Goal: Task Accomplishment & Management: Manage account settings

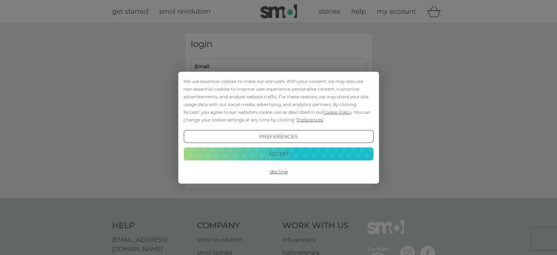
click at [290, 154] on button "Accept" at bounding box center [279, 153] width 190 height 13
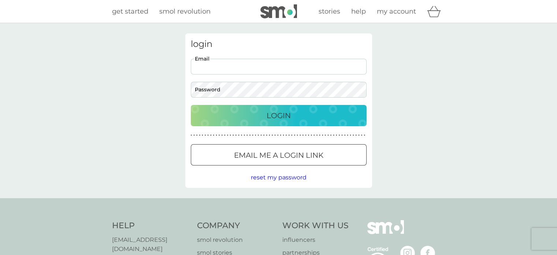
click at [236, 68] on input "Email" at bounding box center [279, 67] width 176 height 16
type input "lksknit@gmail.com"
click at [281, 116] on p "Login" at bounding box center [279, 116] width 24 height 12
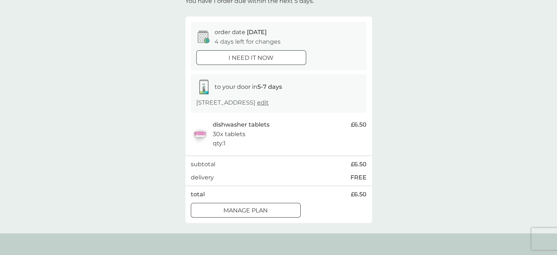
scroll to position [37, 0]
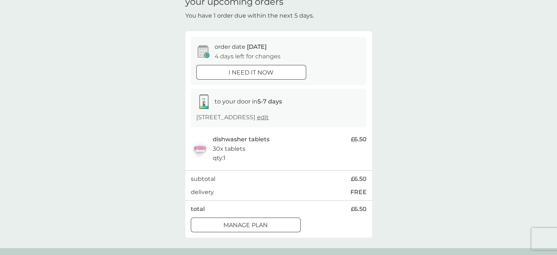
click at [258, 226] on div at bounding box center [246, 225] width 26 height 8
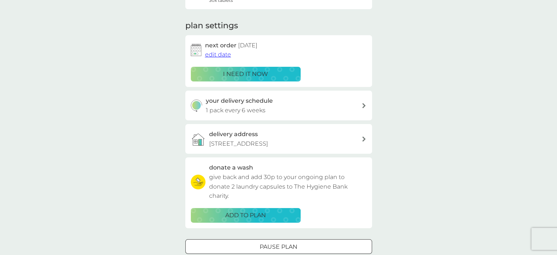
scroll to position [110, 0]
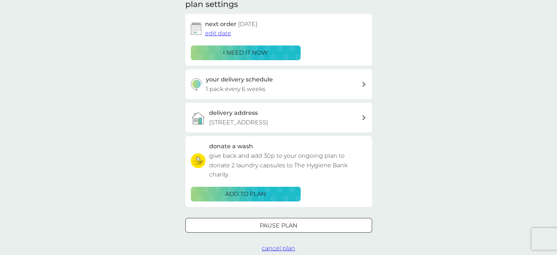
click at [289, 224] on div at bounding box center [279, 225] width 26 height 8
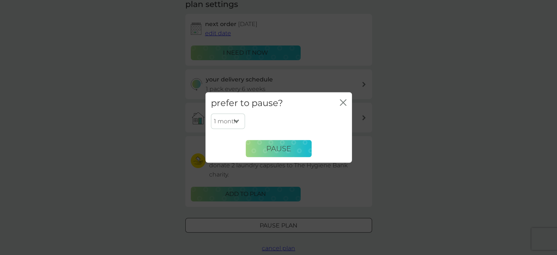
click at [236, 121] on select "1 month 2 months 3 months 4 months 5 months 6 months" at bounding box center [228, 121] width 34 height 15
click at [211, 114] on select "1 month 2 months 3 months 4 months 5 months 6 months" at bounding box center [228, 121] width 34 height 15
click at [277, 146] on span "Pause" at bounding box center [278, 148] width 25 height 9
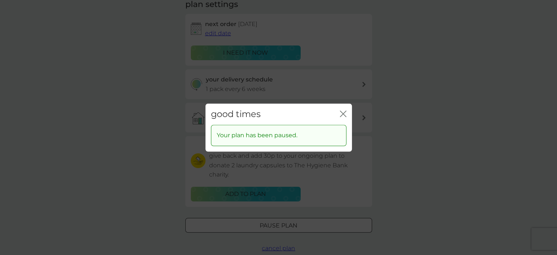
click at [346, 115] on icon "close" at bounding box center [343, 113] width 7 height 7
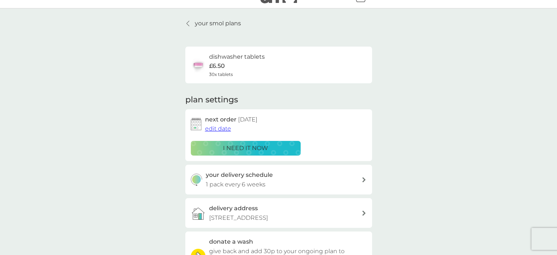
scroll to position [0, 0]
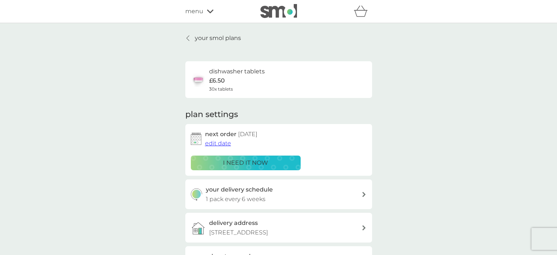
click at [200, 36] on p "your smol plans" at bounding box center [218, 38] width 46 height 10
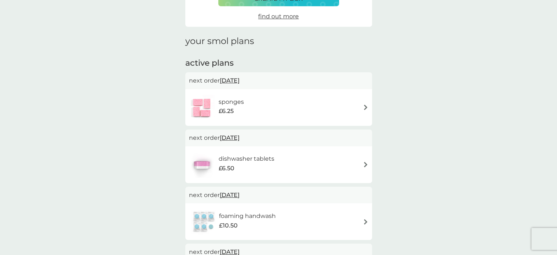
scroll to position [73, 0]
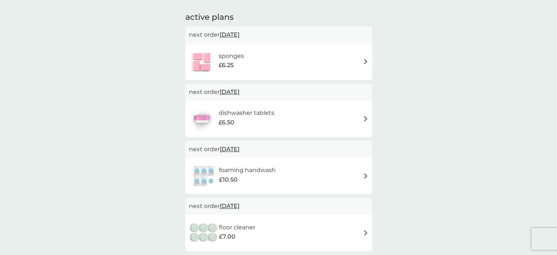
scroll to position [89, 0]
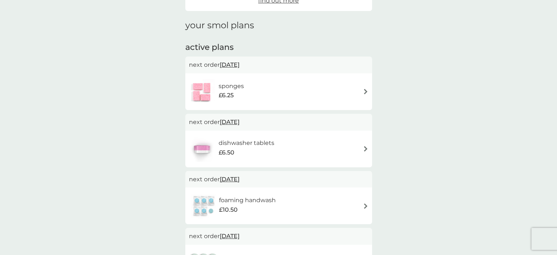
click at [249, 198] on h6 "foaming handwash" at bounding box center [247, 200] width 57 height 10
